Goal: Transaction & Acquisition: Purchase product/service

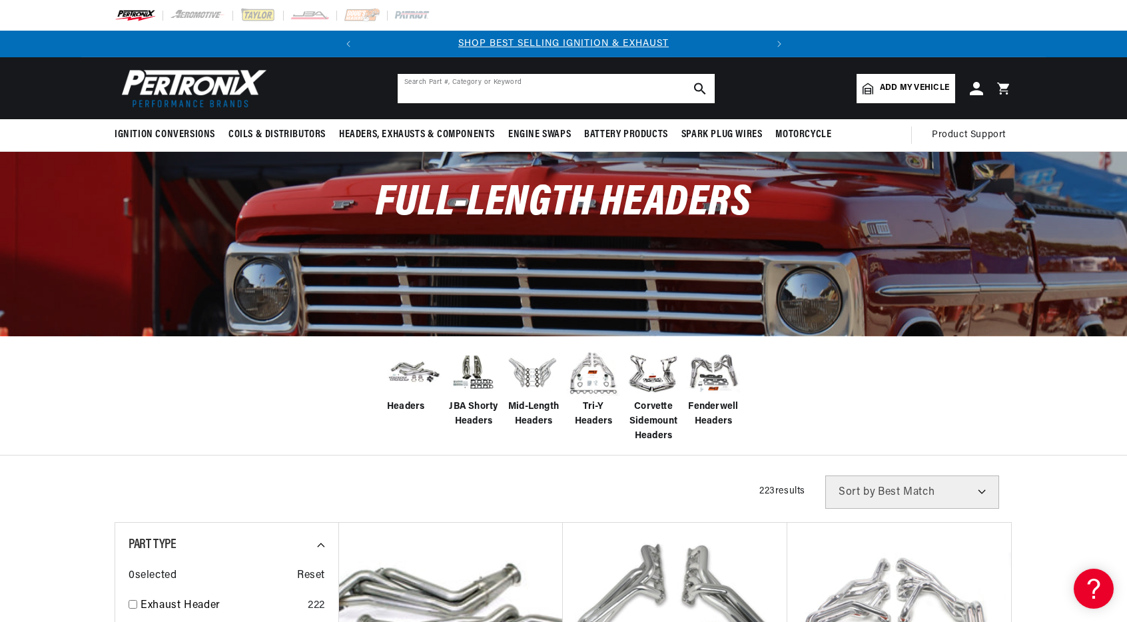
click at [635, 88] on input "text" at bounding box center [556, 88] width 317 height 29
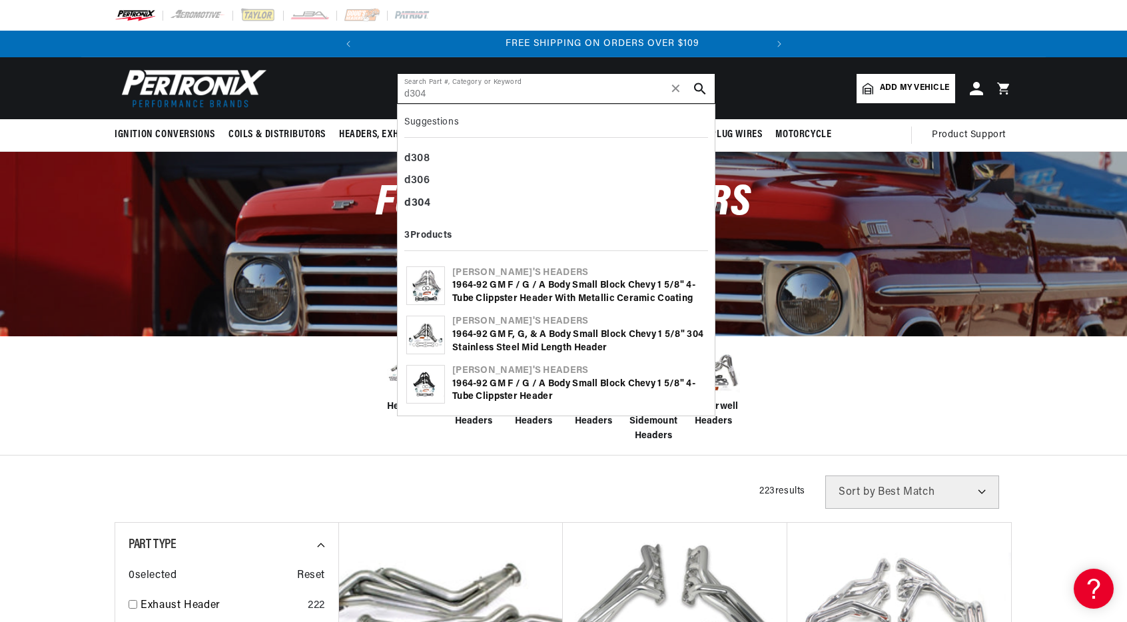
scroll to position [0, 404]
type input "d304"
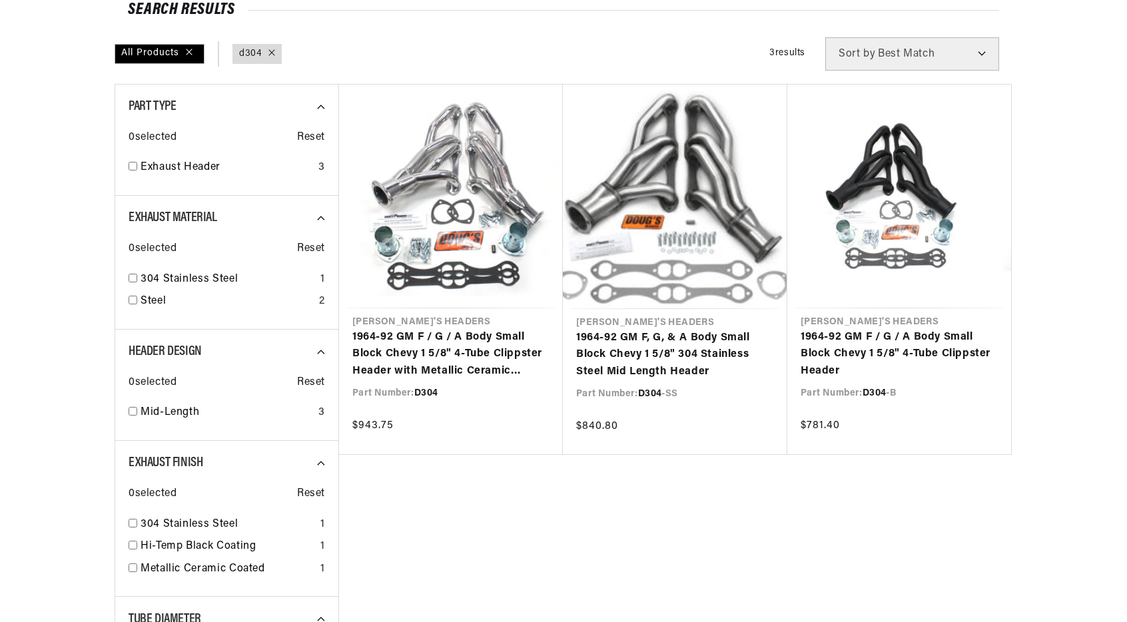
scroll to position [172, 0]
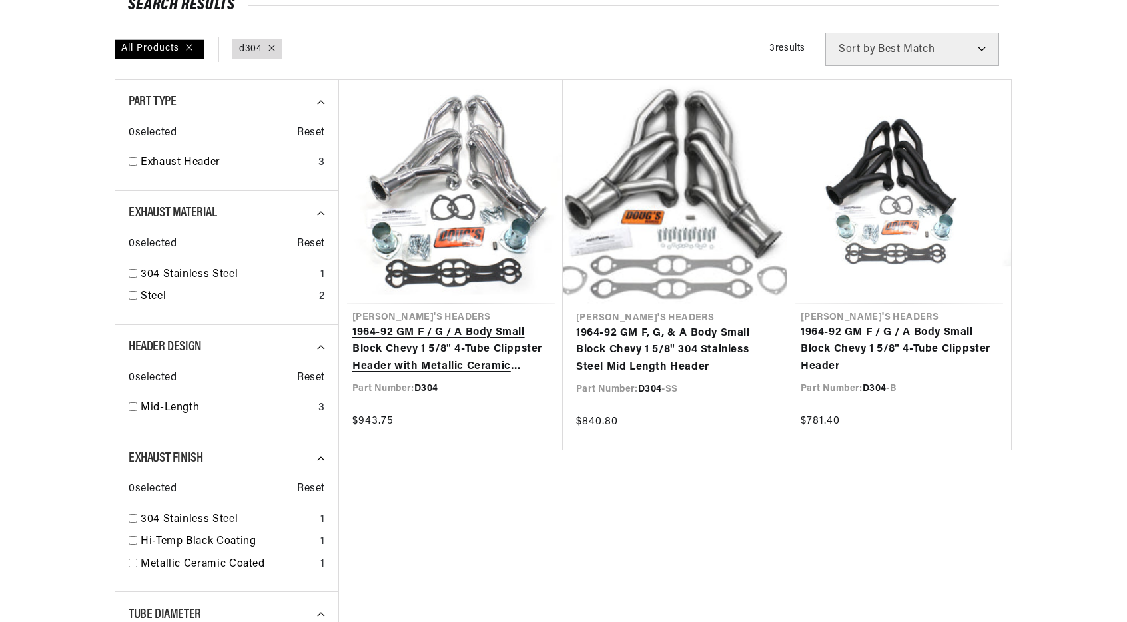
click at [460, 324] on link "1964-92 GM F / G / A Body Small Block Chevy 1 5/8" 4-Tube Clippster Header with…" at bounding box center [450, 349] width 197 height 51
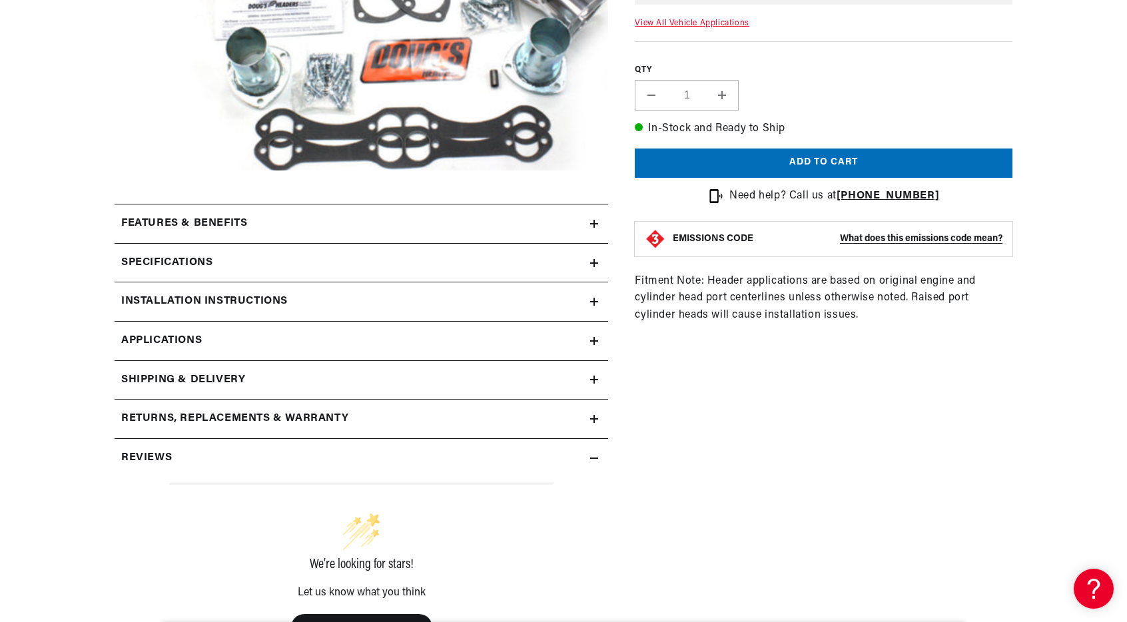
click at [599, 342] on link "Applications" at bounding box center [361, 341] width 493 height 39
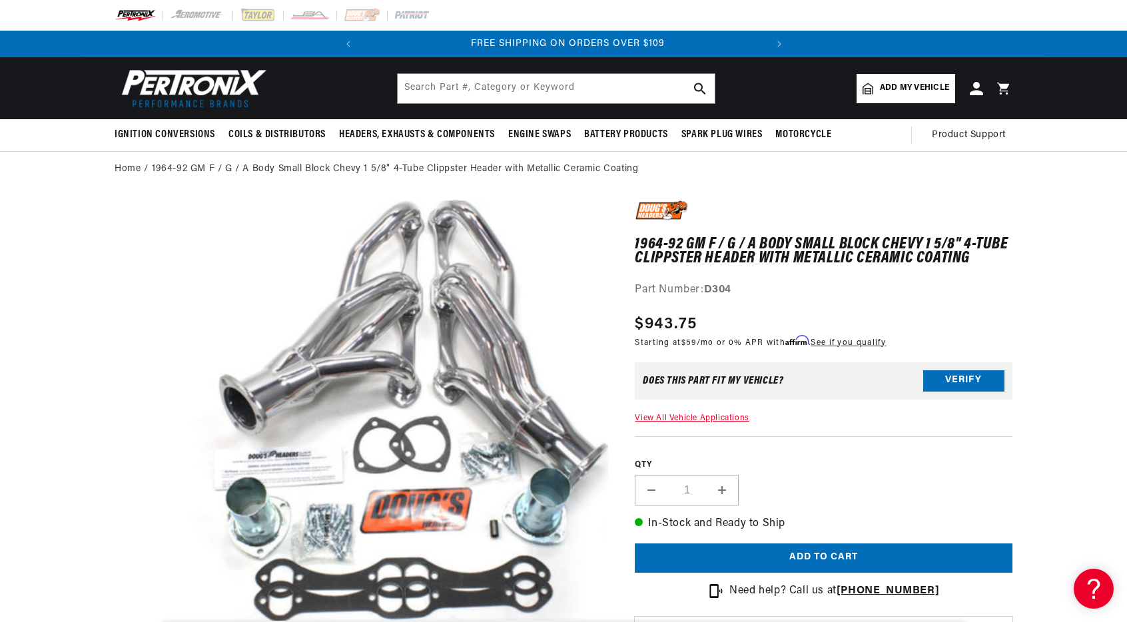
scroll to position [0, 404]
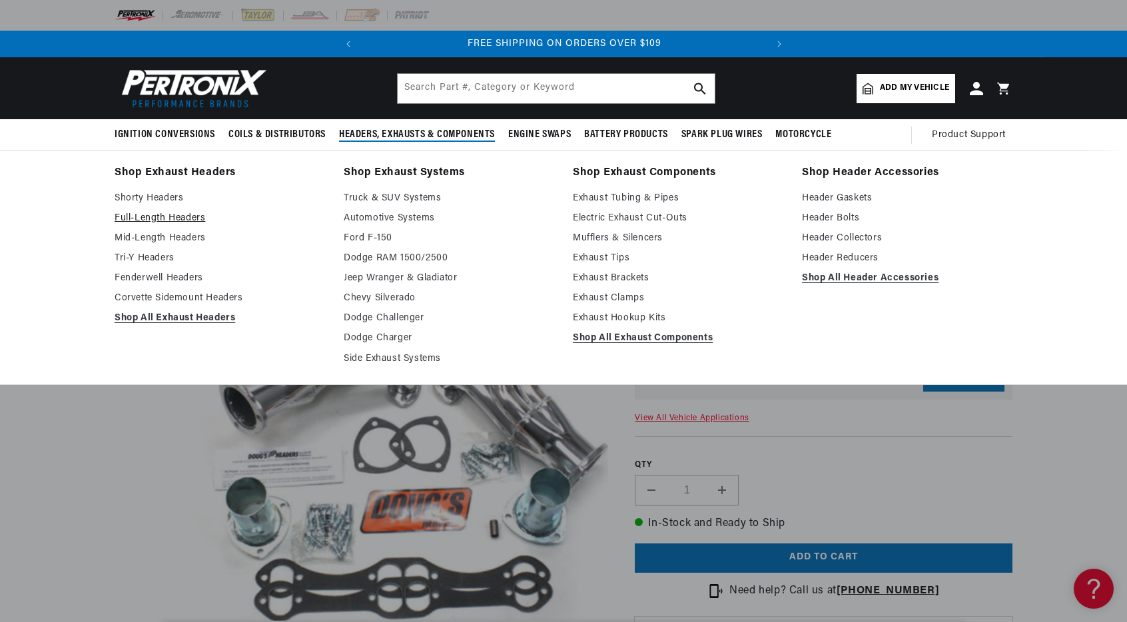
click at [176, 219] on link "Full-Length Headers" at bounding box center [220, 218] width 210 height 16
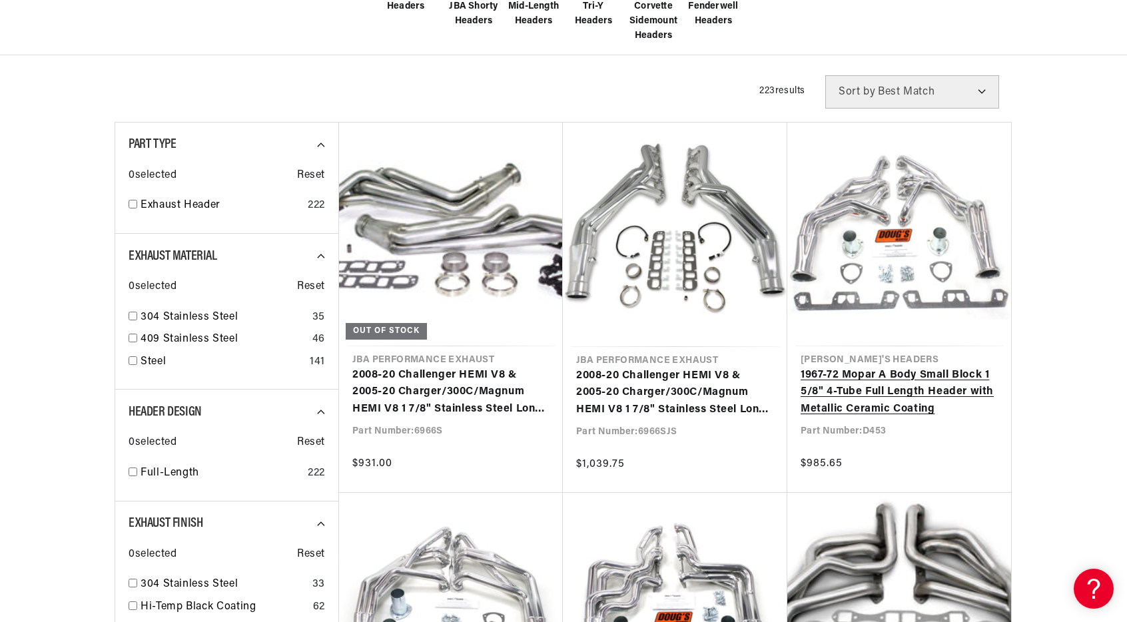
scroll to position [438, 0]
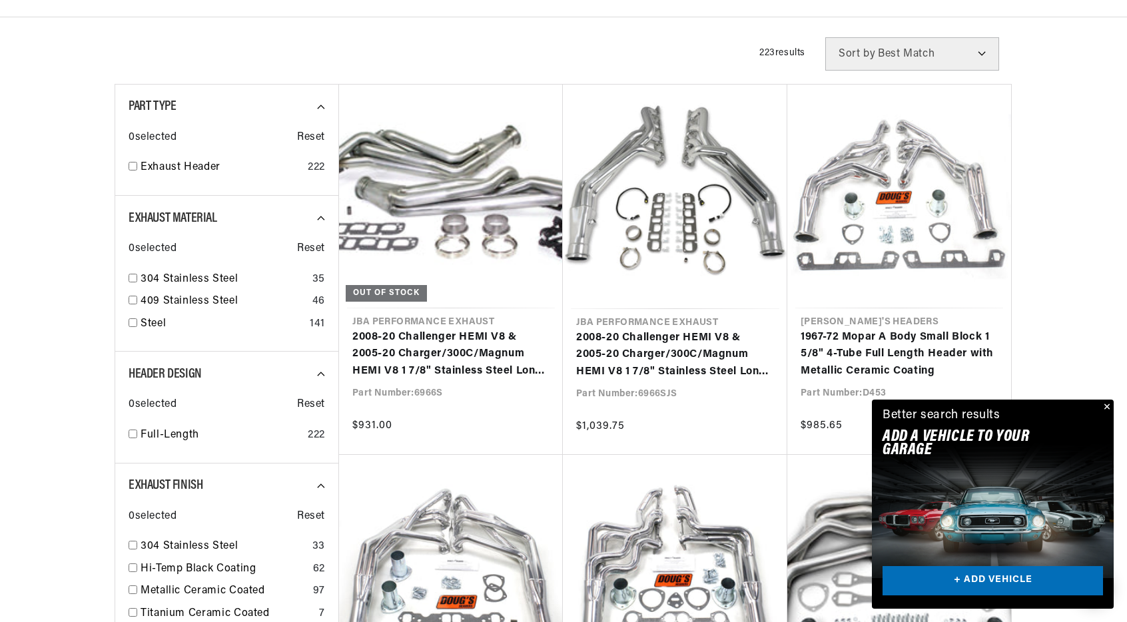
click at [1106, 406] on button "Close" at bounding box center [1105, 408] width 16 height 16
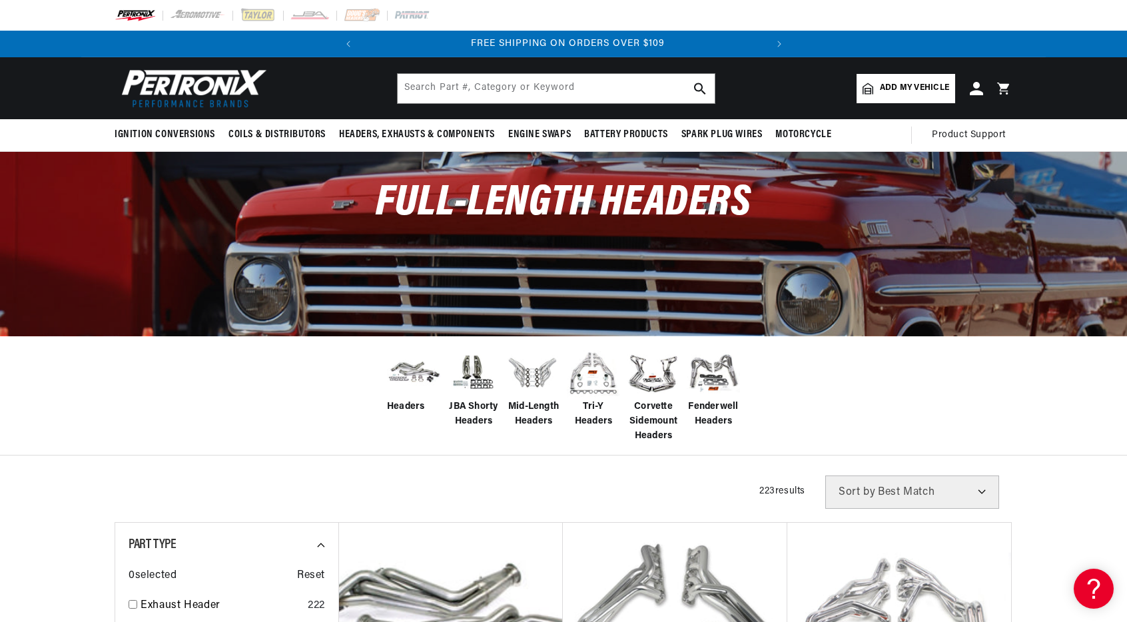
scroll to position [0, 404]
click at [897, 92] on span "Add my vehicle" at bounding box center [914, 88] width 69 height 13
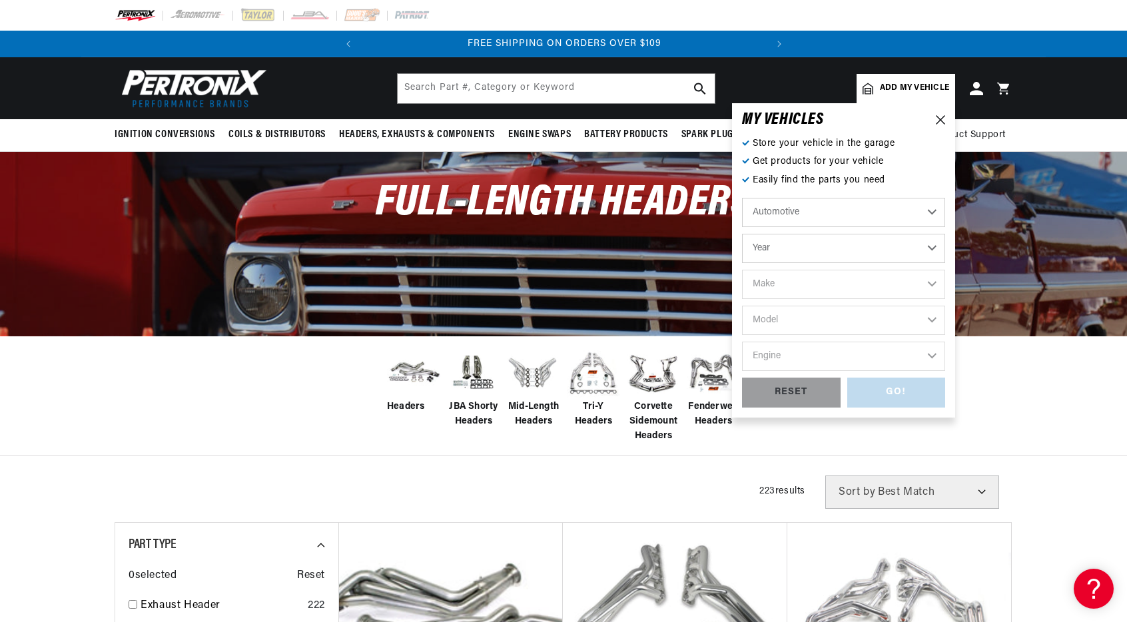
click at [832, 216] on select "Automotive Agricultural Industrial Marine Motorcycle" at bounding box center [843, 212] width 203 height 29
click at [832, 246] on select "Year 2024 2023 2022 2021 2020 2019 2018 2017 2016 2015 2014 2013 2012 2011 2010…" at bounding box center [843, 248] width 203 height 29
select select "1970"
click at [742, 234] on select "Year 2024 2023 2022 2021 2020 2019 2018 2017 2016 2015 2014 2013 2012 2011 2010…" at bounding box center [843, 248] width 203 height 29
select select "1970"
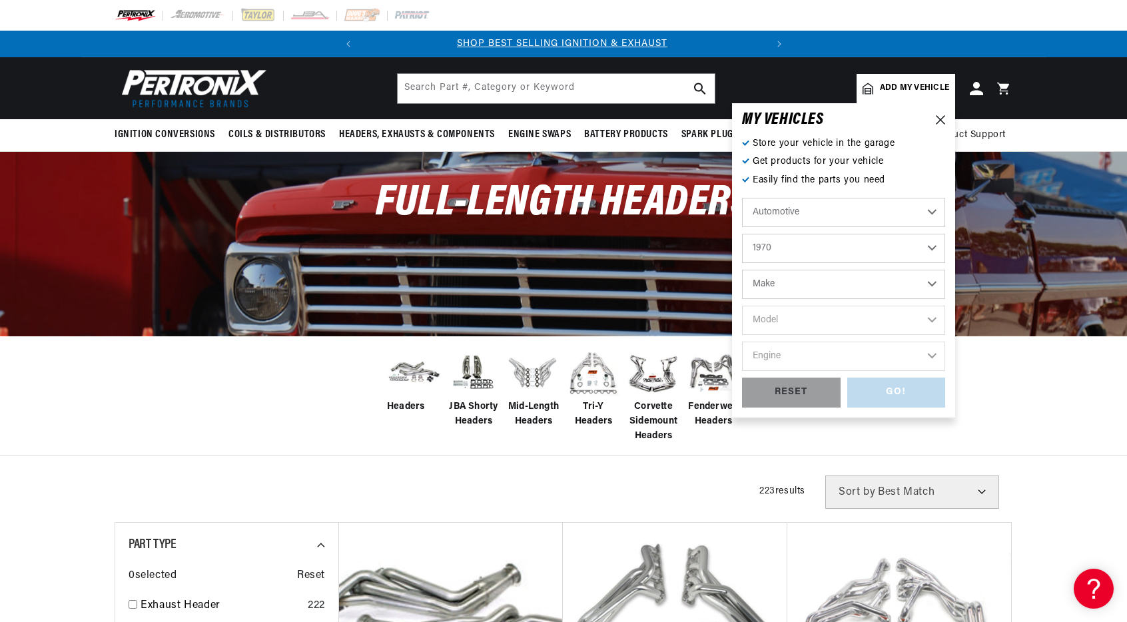
scroll to position [0, 0]
click at [823, 288] on select "Make Alfa Romeo American Motors Aston Martin Audi Austin Austin Healey Avanti B…" at bounding box center [843, 284] width 203 height 29
select select "Chevrolet"
click at [742, 270] on select "Make Alfa Romeo American Motors Aston Martin Audi Austin Austin Healey Avanti B…" at bounding box center [843, 284] width 203 height 29
select select "Chevrolet"
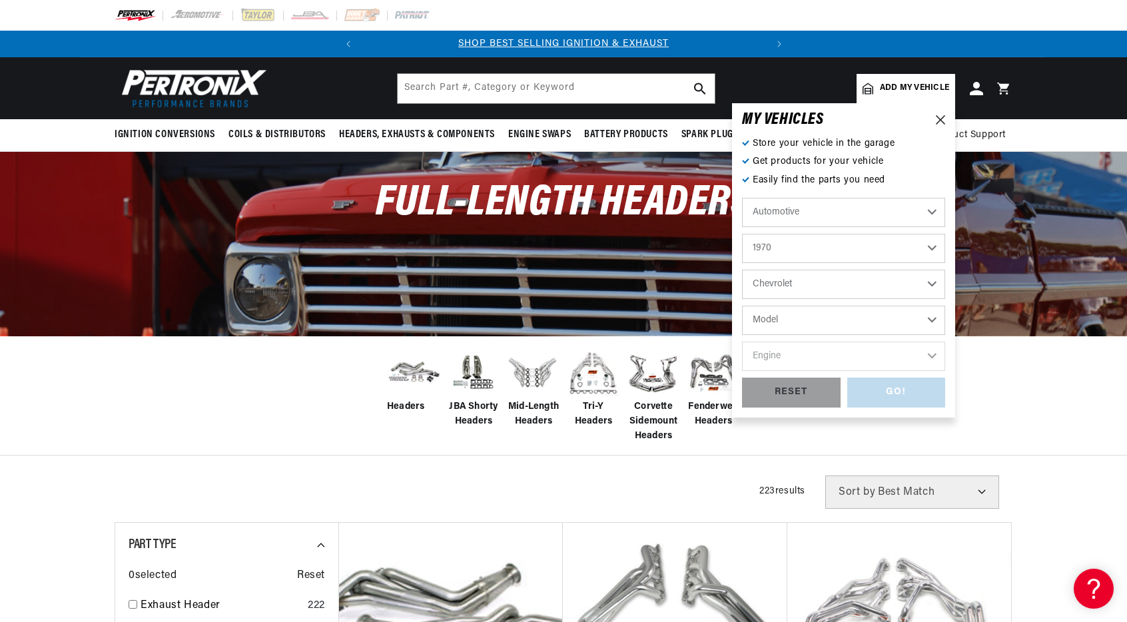
click at [842, 317] on select "Model Bel Air Biscayne Blazer Brookwood C10 Pickup C10 Suburban C20 Pickup C20 …" at bounding box center [843, 320] width 203 height 29
select select "Chevelle"
click at [742, 306] on select "Model Bel Air Biscayne Blazer Brookwood C10 Pickup C10 Suburban C20 Pickup C20 …" at bounding box center [843, 320] width 203 height 29
select select "Chevelle"
click at [812, 347] on select "Engine 3.2L 4.6L 5.3L 5.4L 230cid / 3.8L 250cid / 4.1L 305cid / 5.0L 307cid / 5…" at bounding box center [843, 356] width 203 height 29
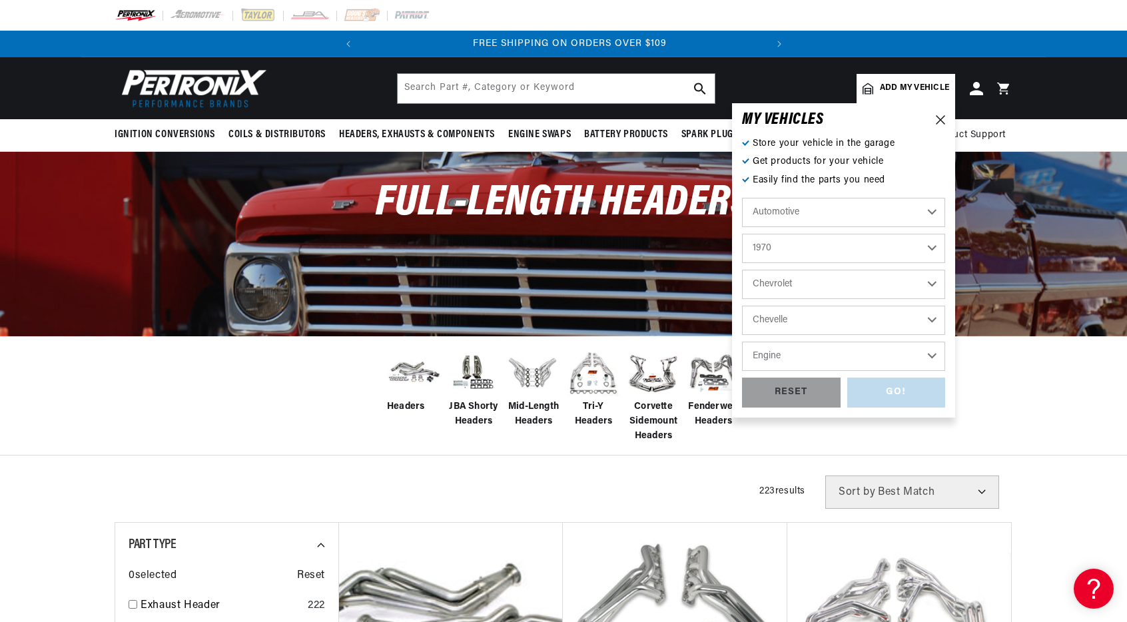
scroll to position [0, 404]
select select "350cid-5.7L"
click at [742, 342] on select "Engine 3.2L 4.6L 5.3L 5.4L 230cid / 3.8L 250cid / 4.1L 305cid / 5.0L 307cid / 5…" at bounding box center [843, 356] width 203 height 29
select select "350cid-5.7L"
click at [882, 386] on div "GO!" at bounding box center [896, 393] width 99 height 30
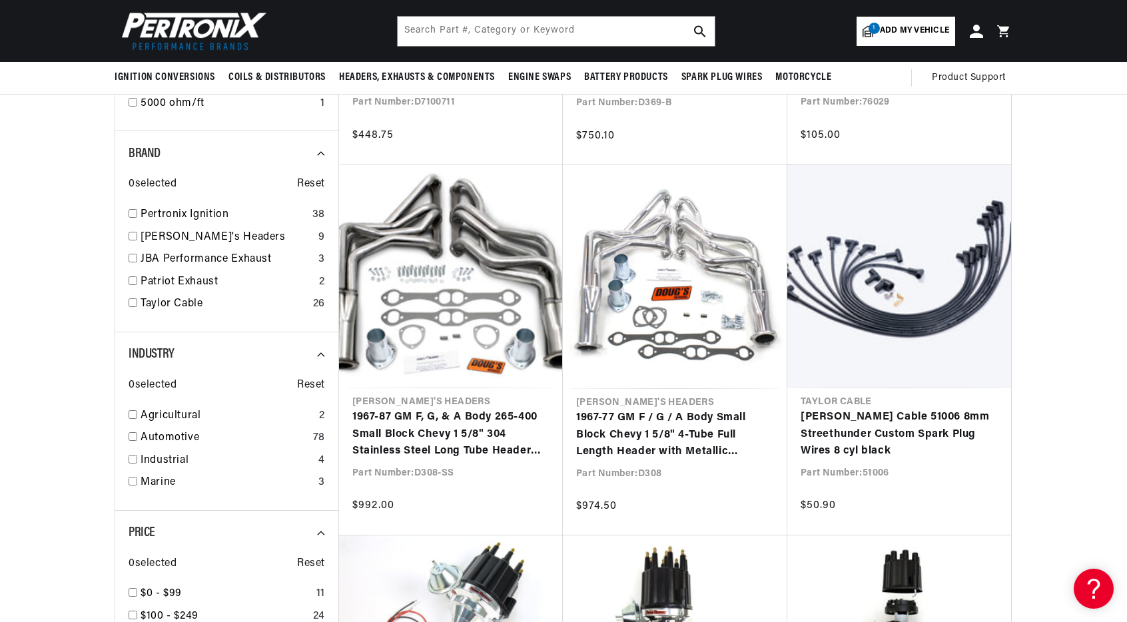
scroll to position [1551, 0]
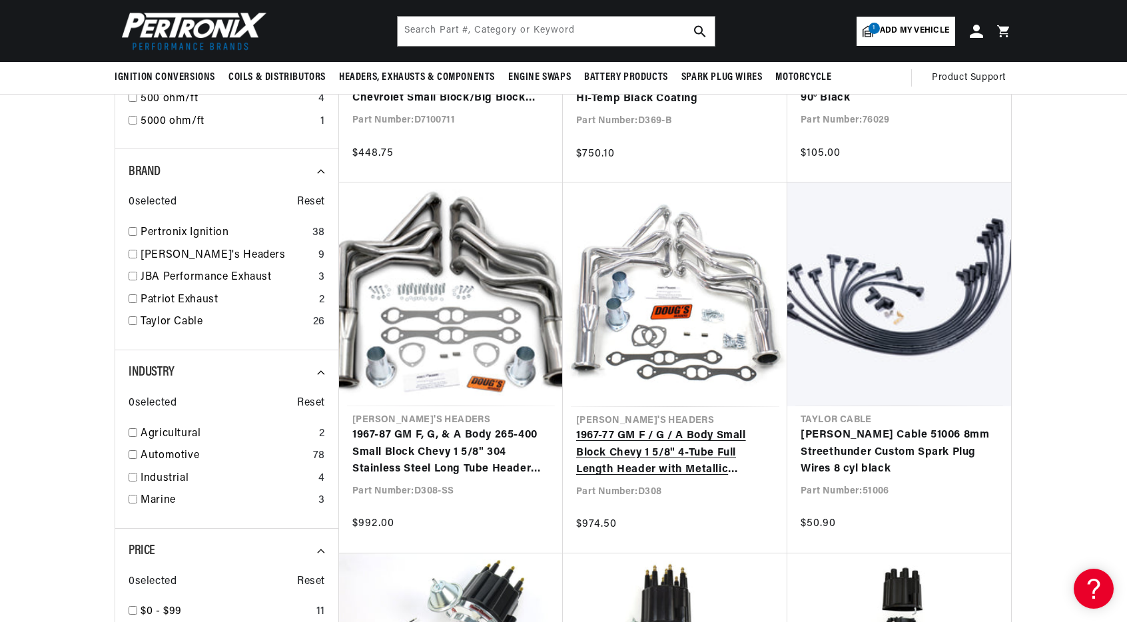
click at [709, 427] on link "1967-77 GM F / G / A Body Small Block Chevy 1 5/8" 4-Tube Full Length Header wi…" at bounding box center [675, 452] width 198 height 51
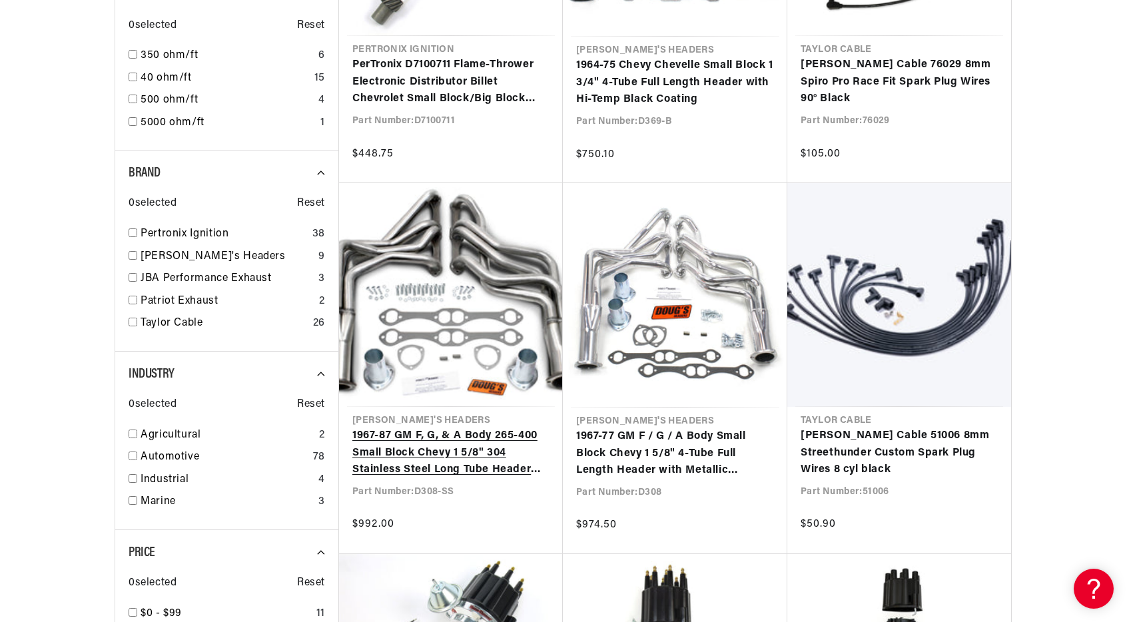
scroll to position [1551, 0]
click at [449, 427] on link "1967-87 GM F, G, & A Body 265-400 Small Block Chevy 1 5/8" 304 Stainless Steel …" at bounding box center [450, 452] width 197 height 51
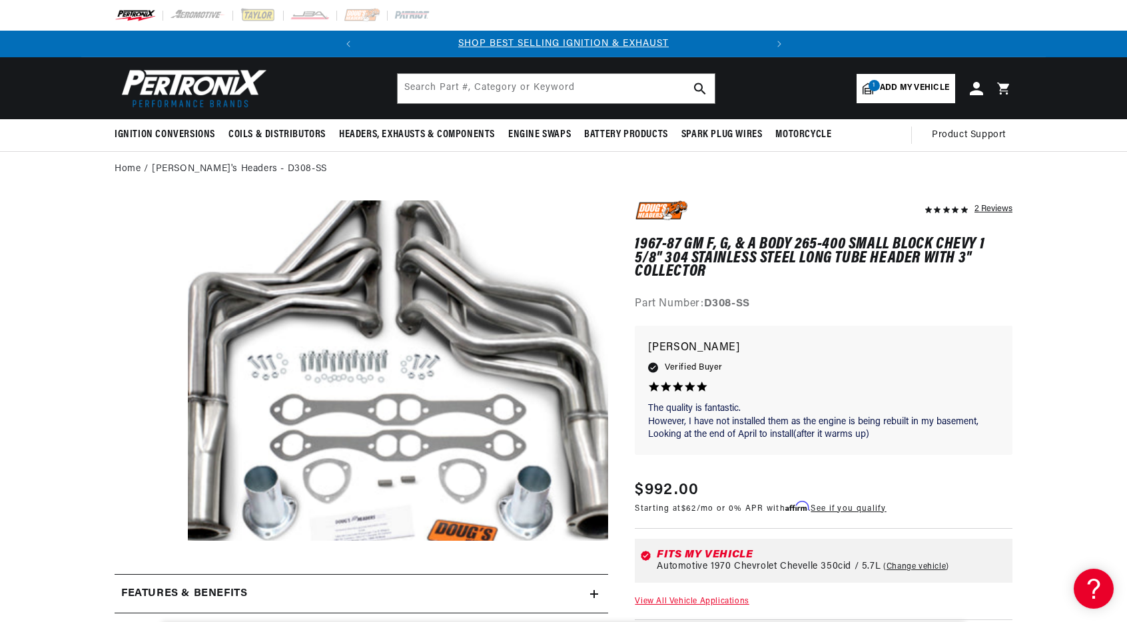
click at [146, 575] on button "Open media 1 in modal" at bounding box center [146, 575] width 0 height 0
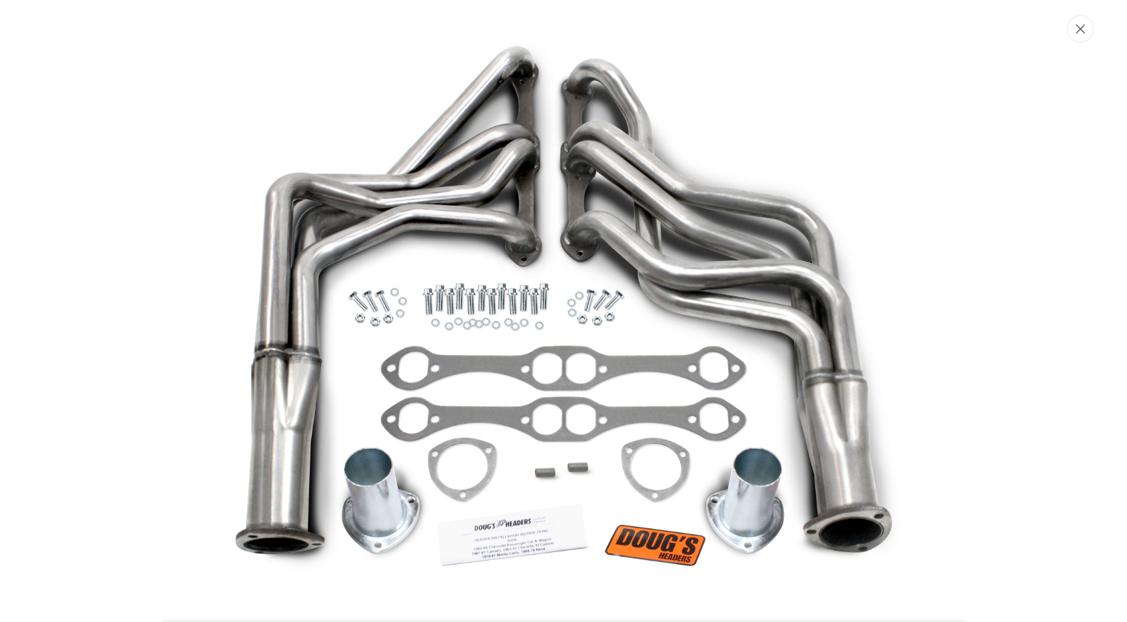
scroll to position [0, 404]
click at [1078, 29] on icon "Close" at bounding box center [1081, 28] width 9 height 10
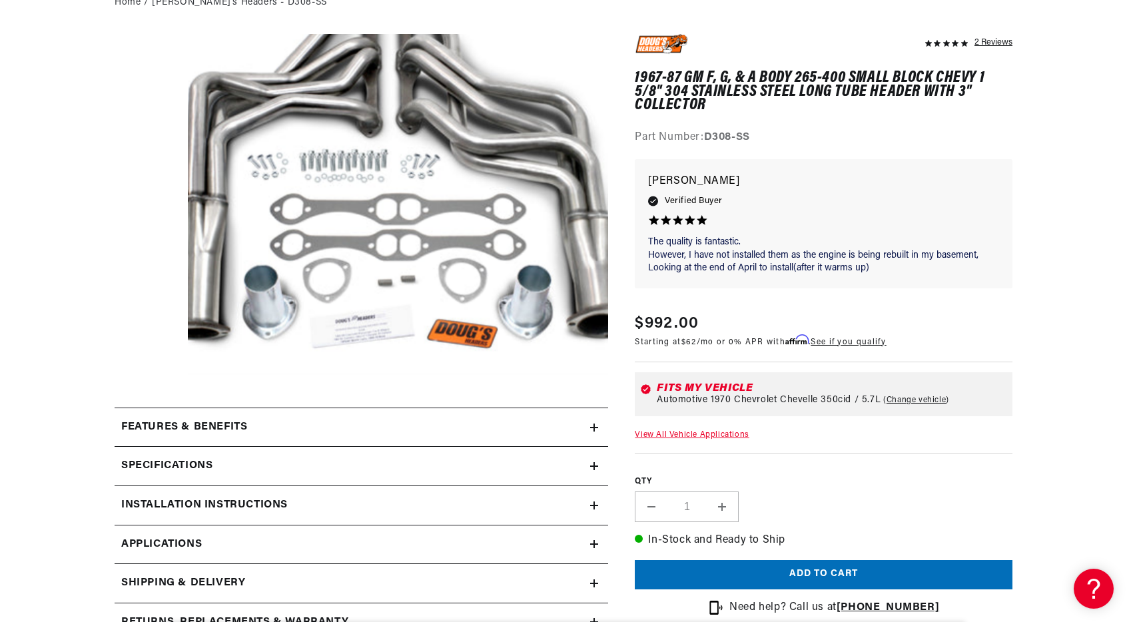
scroll to position [0, 0]
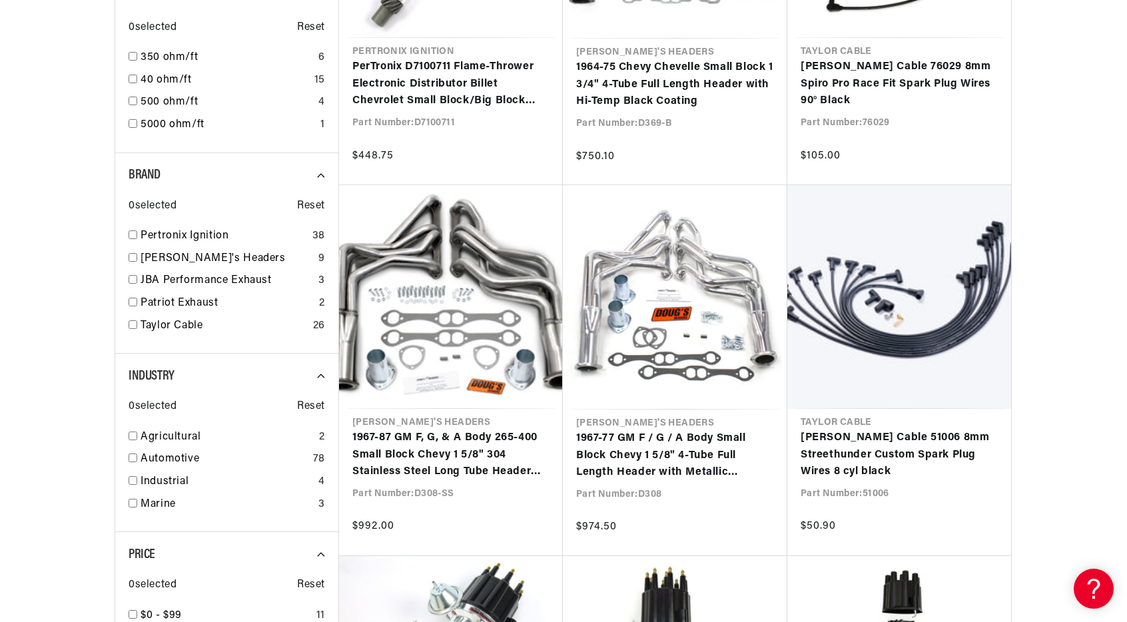
scroll to position [1551, 0]
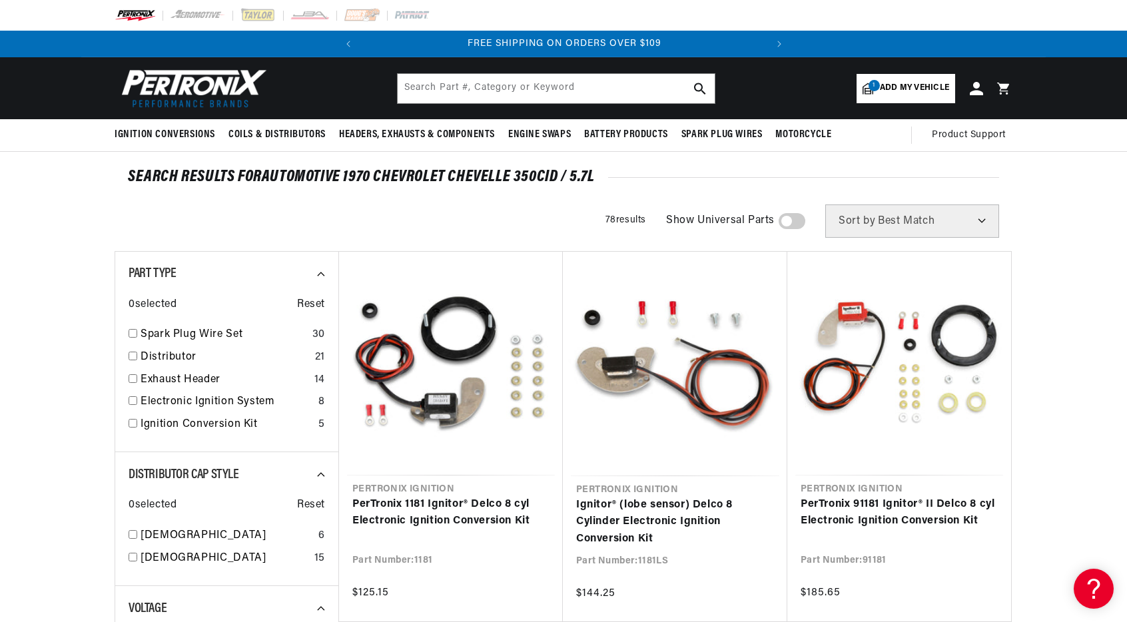
click at [894, 89] on span "Add my vehicle" at bounding box center [914, 88] width 69 height 13
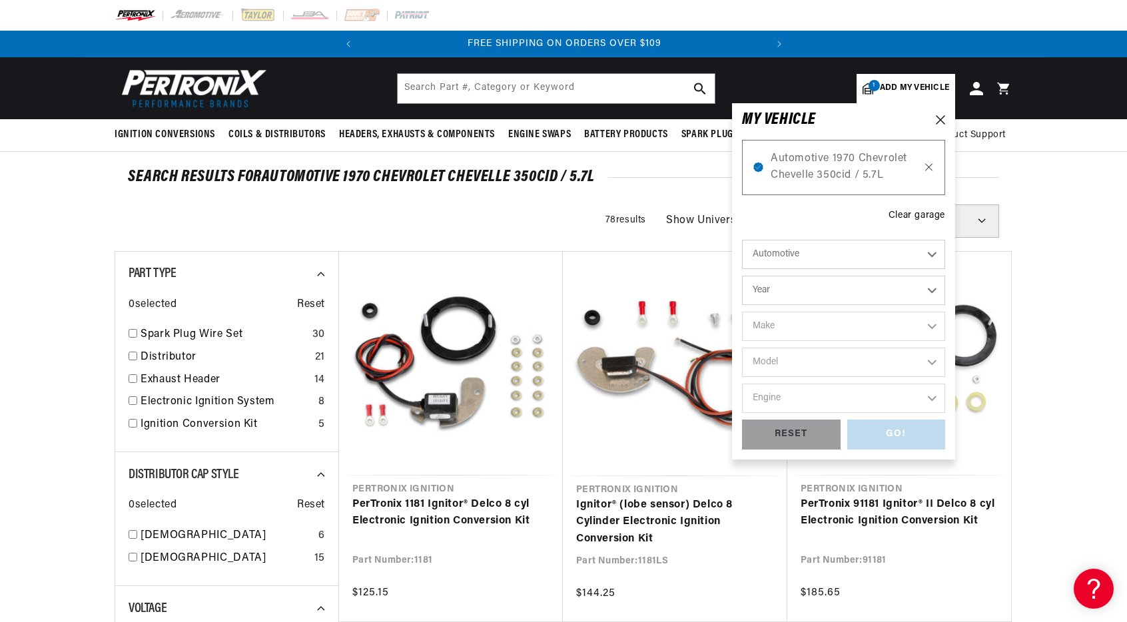
click at [929, 166] on icon at bounding box center [929, 167] width 7 height 7
click at [926, 164] on icon at bounding box center [928, 167] width 11 height 11
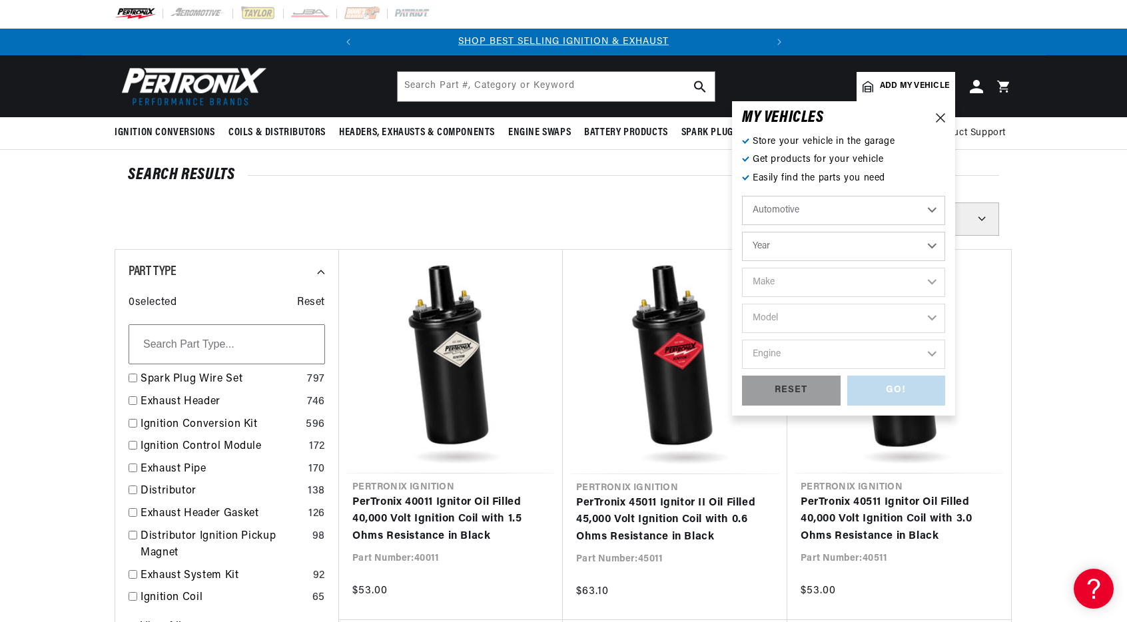
scroll to position [4, 0]
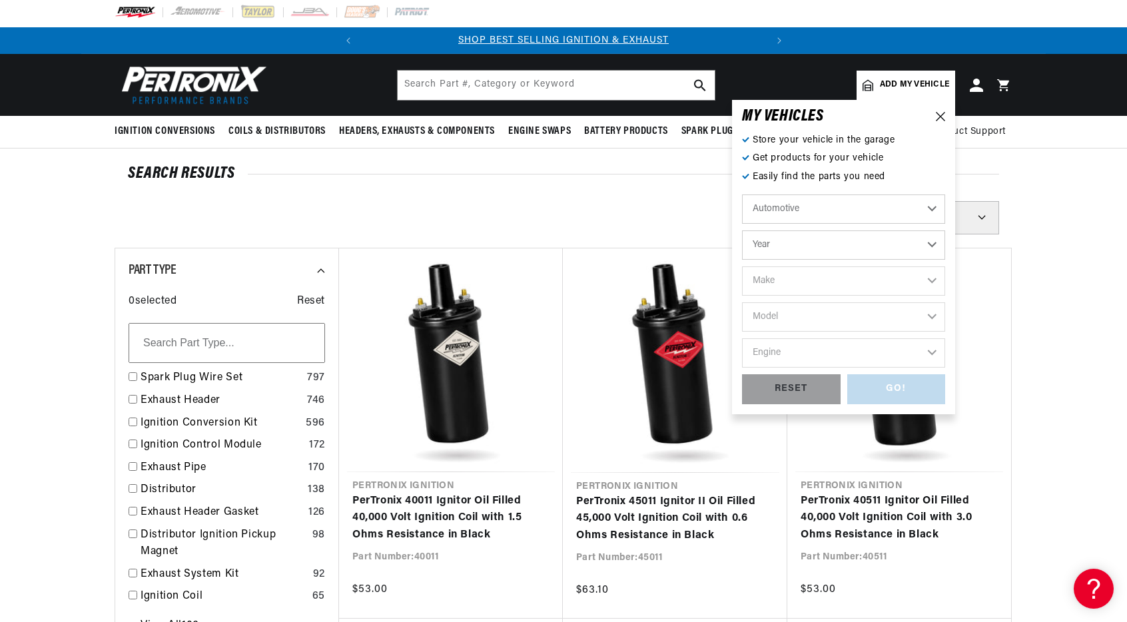
click at [938, 112] on icon at bounding box center [940, 116] width 9 height 9
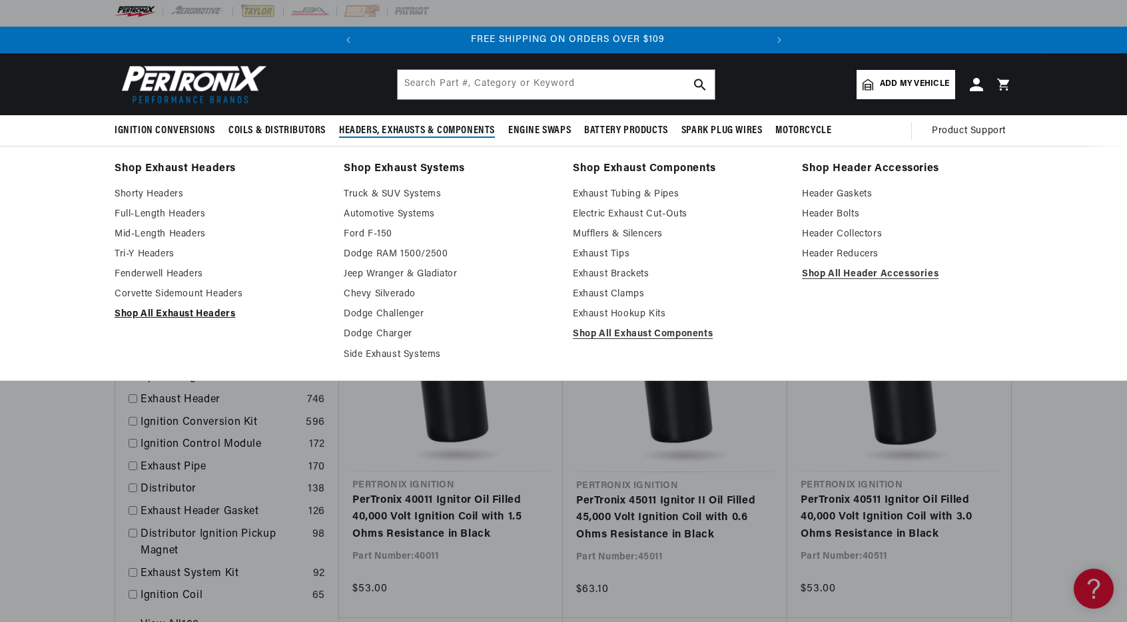
scroll to position [0, 404]
click at [175, 313] on link "Shop All Exhaust Headers" at bounding box center [220, 314] width 210 height 16
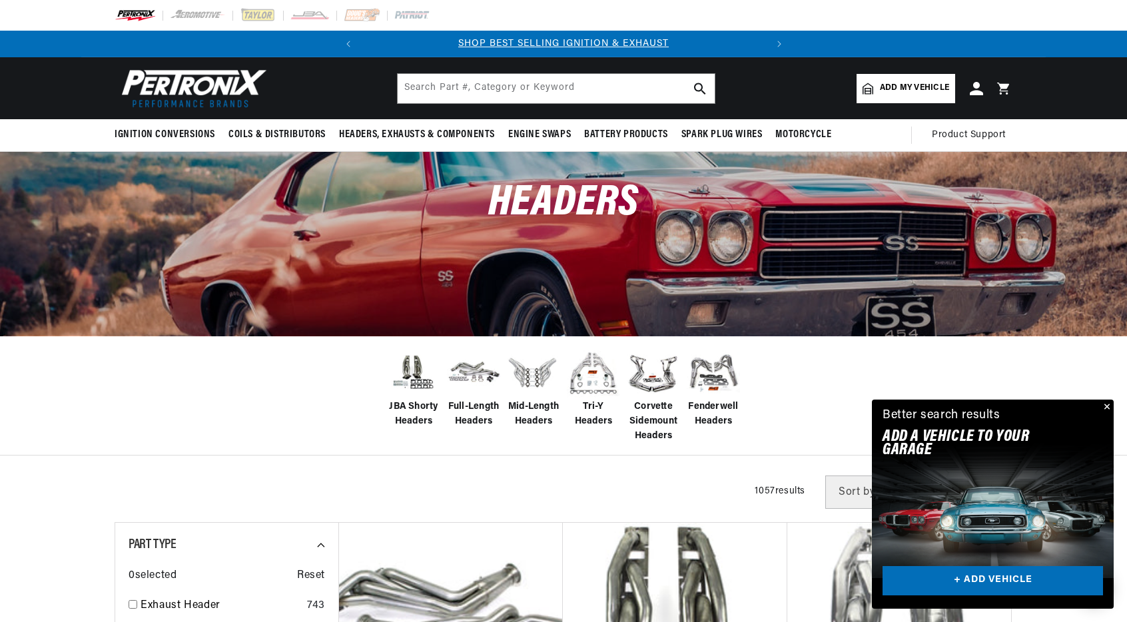
click at [1104, 404] on button "Close" at bounding box center [1105, 408] width 16 height 16
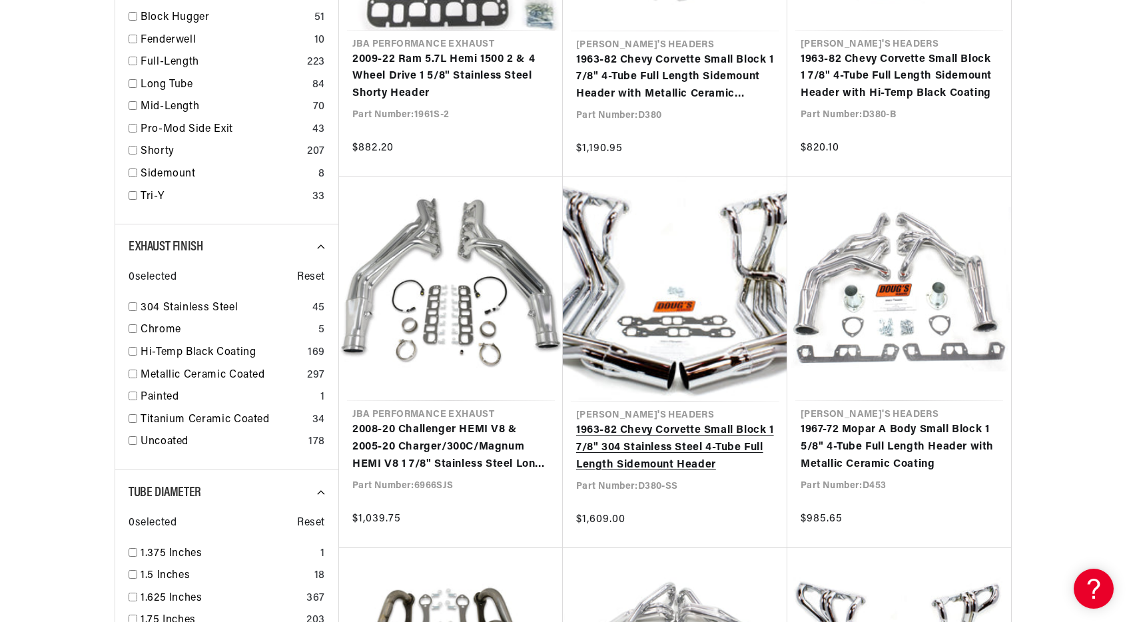
scroll to position [1161, 0]
